Goal: Navigation & Orientation: Find specific page/section

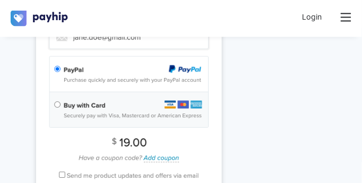
scroll to position [784, 0]
click at [57, 104] on img at bounding box center [129, 98] width 186 height 245
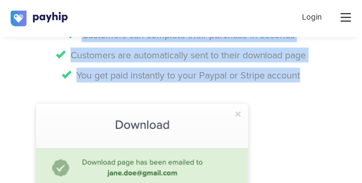
scroll to position [1253, 0]
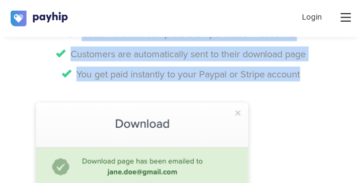
drag, startPoint x: 36, startPoint y: 81, endPoint x: 140, endPoint y: 143, distance: 121.6
click at [140, 143] on div "We handle everything for you Payhip automatically deals with all the nitty grit…" at bounding box center [181, 116] width 306 height 355
copy div "Payhip automatically deals with all the nitty gritty from end-to-end so that yo…"
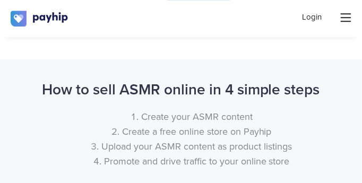
scroll to position [1532, 0]
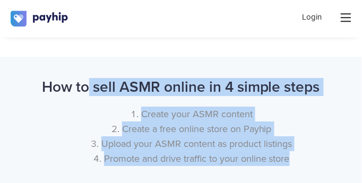
drag, startPoint x: 35, startPoint y: 88, endPoint x: 122, endPoint y: 166, distance: 117.0
click at [122, 166] on div "How to sell ASMR online in 4 simple steps Create your ASMR content Create a fre…" at bounding box center [181, 125] width 306 height 94
copy div "How to sell ASMR online in 4 simple steps Create your ASMR content Create a fre…"
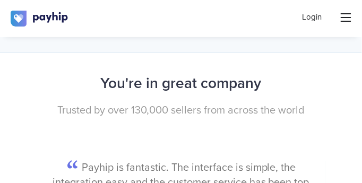
scroll to position [1673, 0]
drag, startPoint x: 99, startPoint y: 74, endPoint x: 56, endPoint y: 61, distance: 44.5
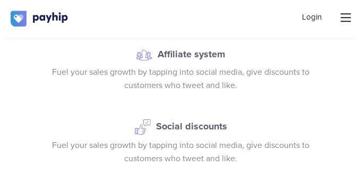
scroll to position [3082, 0]
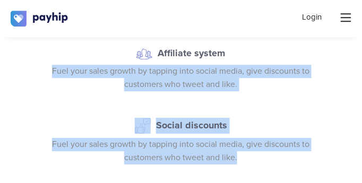
drag, startPoint x: 35, startPoint y: 63, endPoint x: 89, endPoint y: 171, distance: 120.7
click at [89, 172] on div "Affiliate system Fuel your sales growth by tapping into social media, give disc…" at bounding box center [181, 165] width 306 height 293
copy div "Fuel your sales growth by tapping into social media, give discounts to customer…"
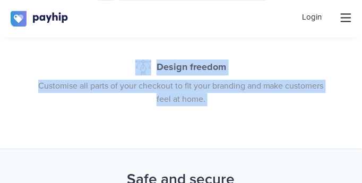
scroll to position [3580, 0]
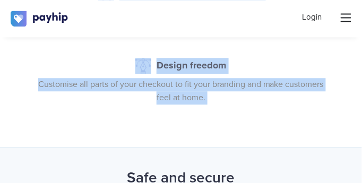
drag, startPoint x: 39, startPoint y: 83, endPoint x: 105, endPoint y: 165, distance: 104.7
copy body "Run promotional campaigns with flexible coupons. Limit their use, add expiratio…"
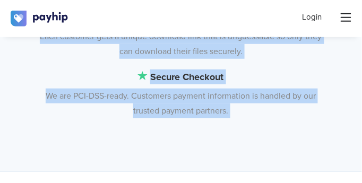
scroll to position [3886, 0]
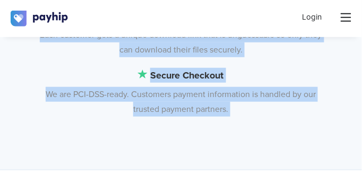
drag, startPoint x: 138, startPoint y: 60, endPoint x: 167, endPoint y: 177, distance: 121.1
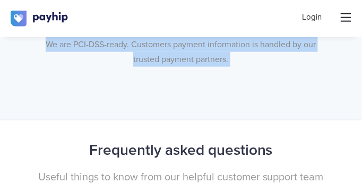
scroll to position [3933, 0]
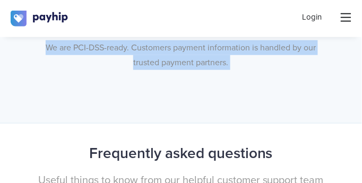
copy body "Limit downloads Closely guard the number of download attempts, by default custo…"
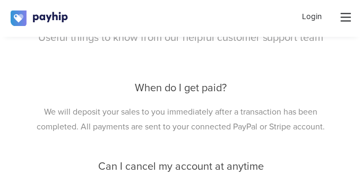
scroll to position [4076, 0]
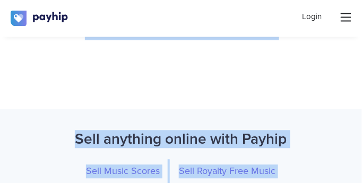
drag, startPoint x: 126, startPoint y: 77, endPoint x: 148, endPoint y: 183, distance: 108.5
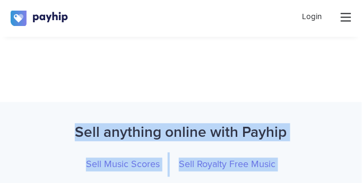
copy body "When do I get paid? We will deposit your sales to you immediately after a trans…"
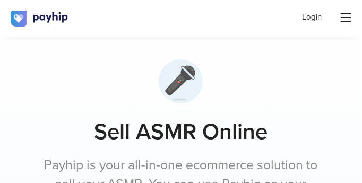
scroll to position [0, 0]
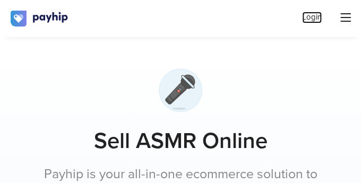
click at [320, 19] on link "Login" at bounding box center [313, 17] width 20 height 11
